Goal: Check status

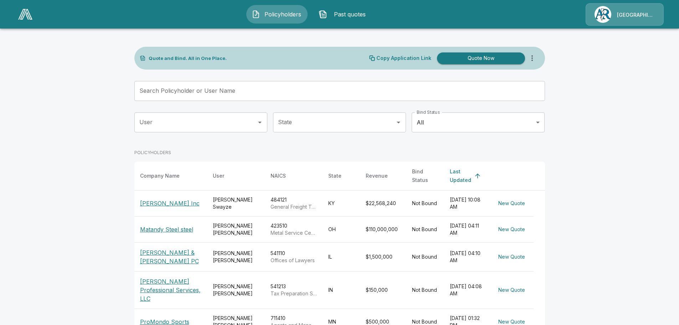
click at [455, 171] on div "Last Updated" at bounding box center [460, 175] width 21 height 17
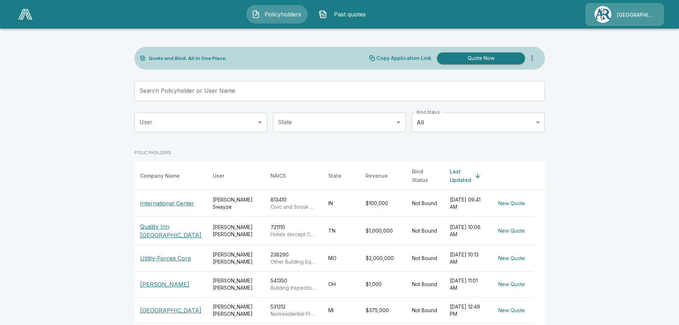
click at [455, 171] on div "Last Updated" at bounding box center [460, 175] width 21 height 17
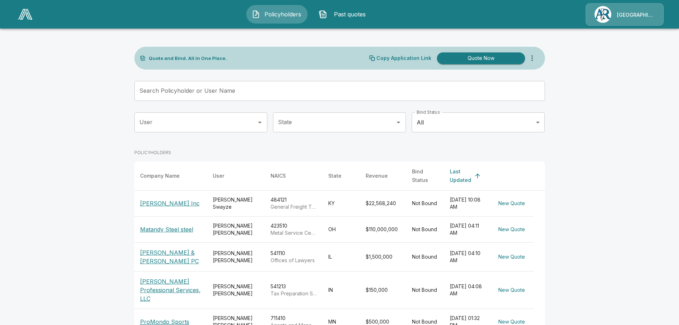
click at [165, 225] on p "Matandy Steel steel" at bounding box center [166, 229] width 53 height 9
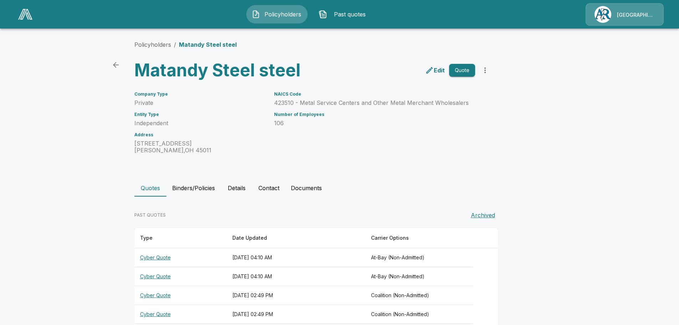
click at [119, 65] on icon "back" at bounding box center [116, 65] width 6 height 6
